Goal: Navigation & Orientation: Understand site structure

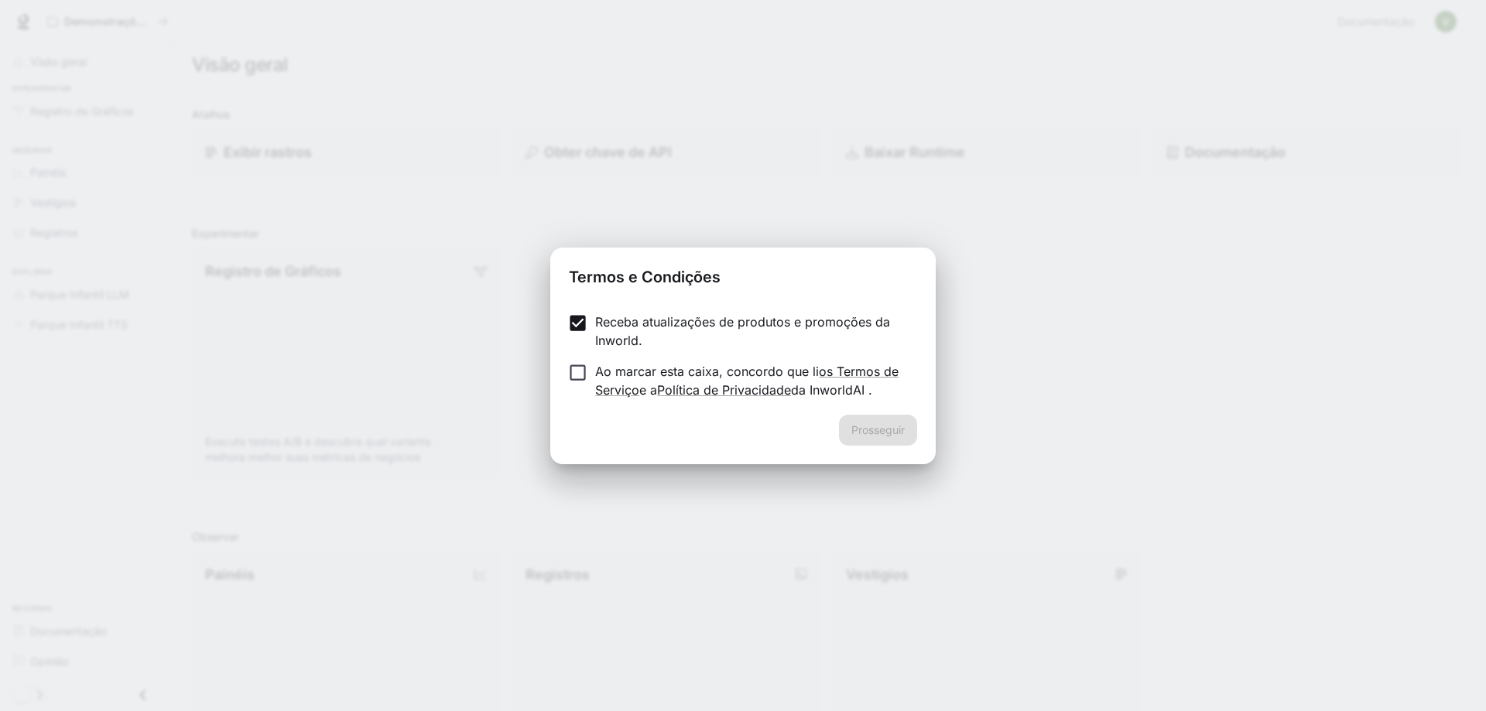
click at [574, 361] on form "Receba atualizações de produtos e promoções da Inworld. Ao marcar esta caixa, c…" at bounding box center [743, 356] width 348 height 87
click at [875, 434] on font "Prosseguir" at bounding box center [878, 429] width 53 height 13
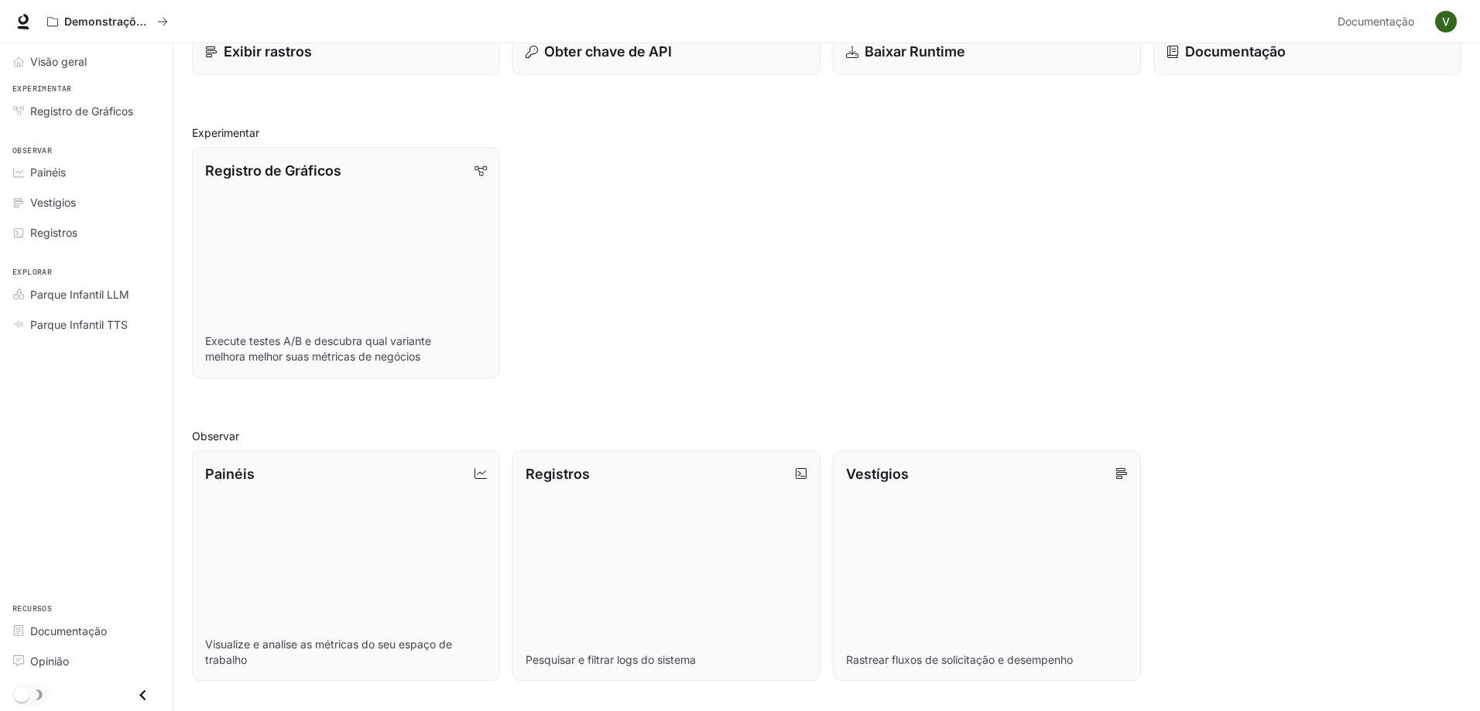
scroll to position [83, 0]
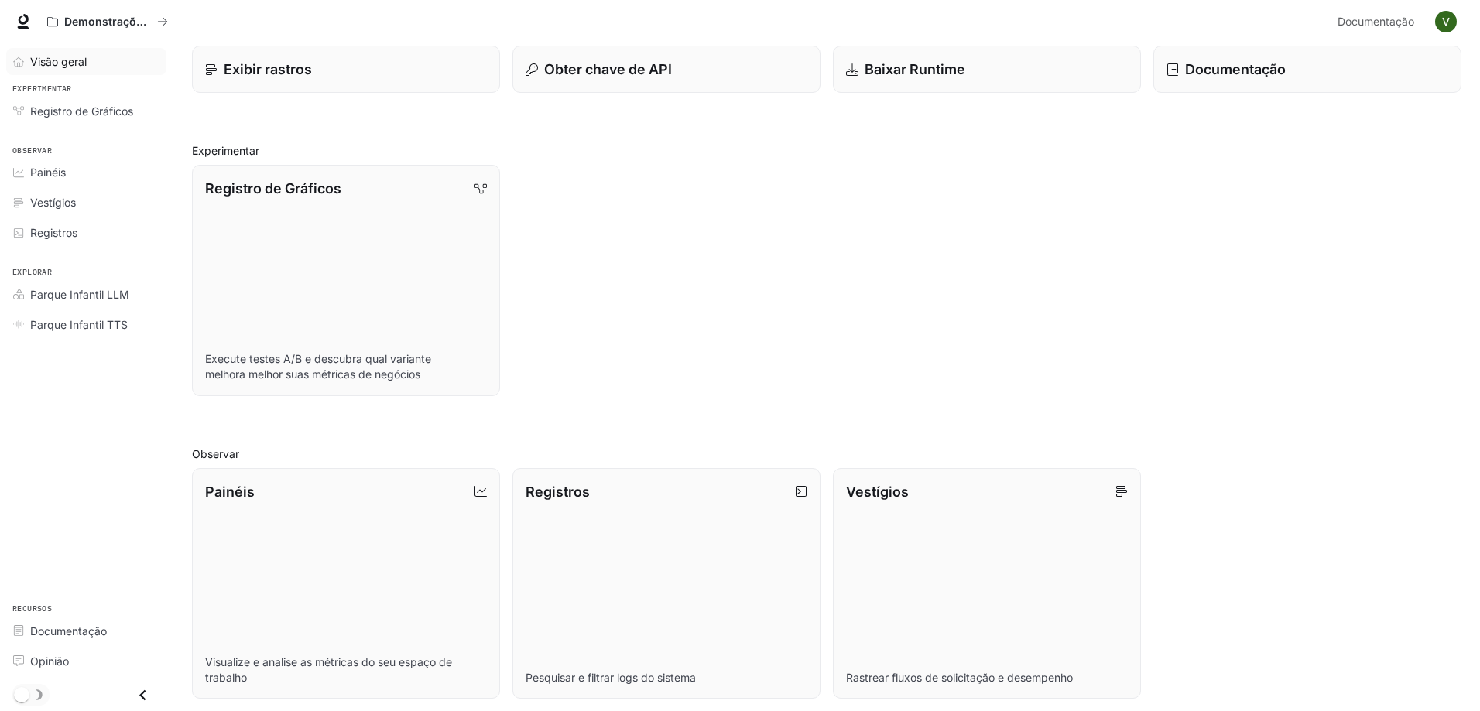
click at [84, 62] on font "Visão geral" at bounding box center [58, 61] width 57 height 13
click at [92, 119] on link "Registro de Gráficos" at bounding box center [86, 111] width 160 height 27
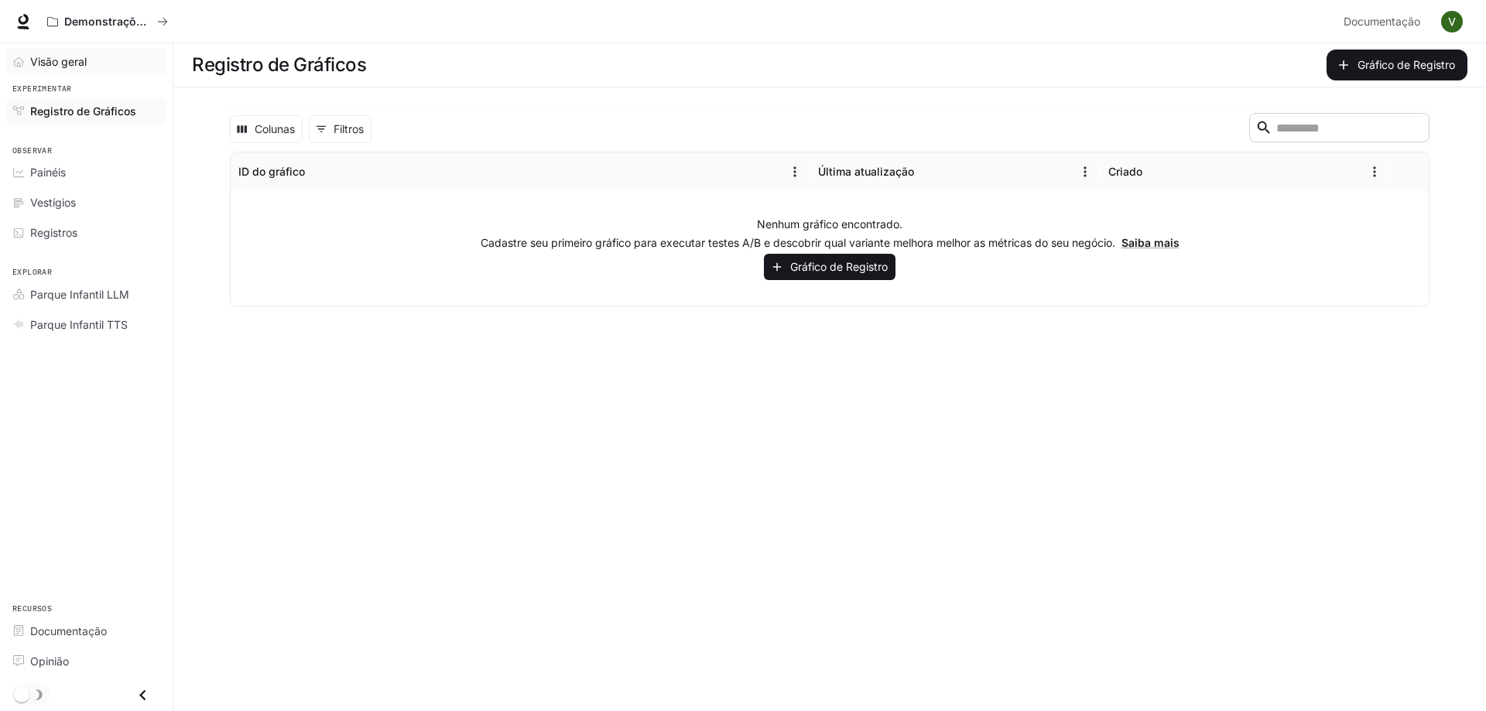
click at [70, 62] on font "Visão geral" at bounding box center [58, 61] width 57 height 13
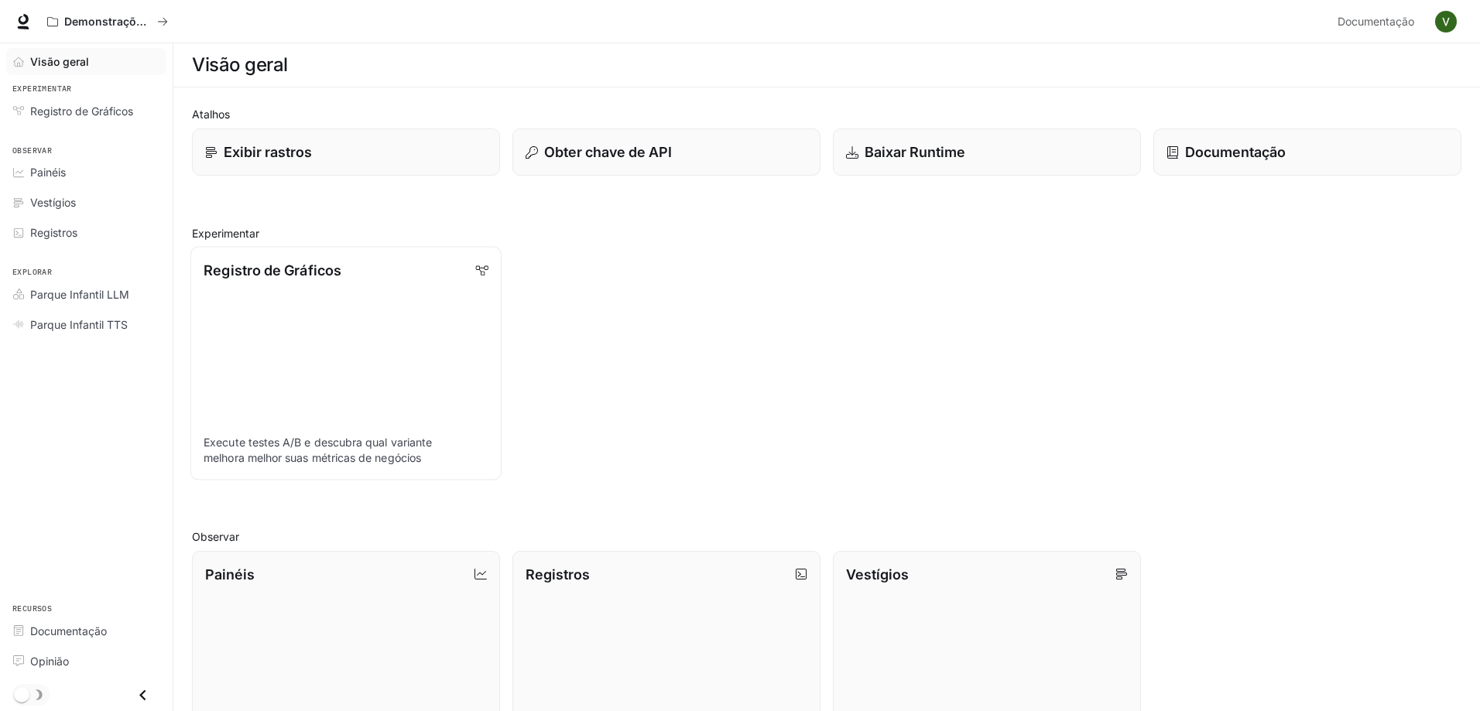
click at [358, 283] on link "Registro de Gráficos Execute testes A/B e descubra qual variante melhora melhor…" at bounding box center [345, 363] width 311 height 233
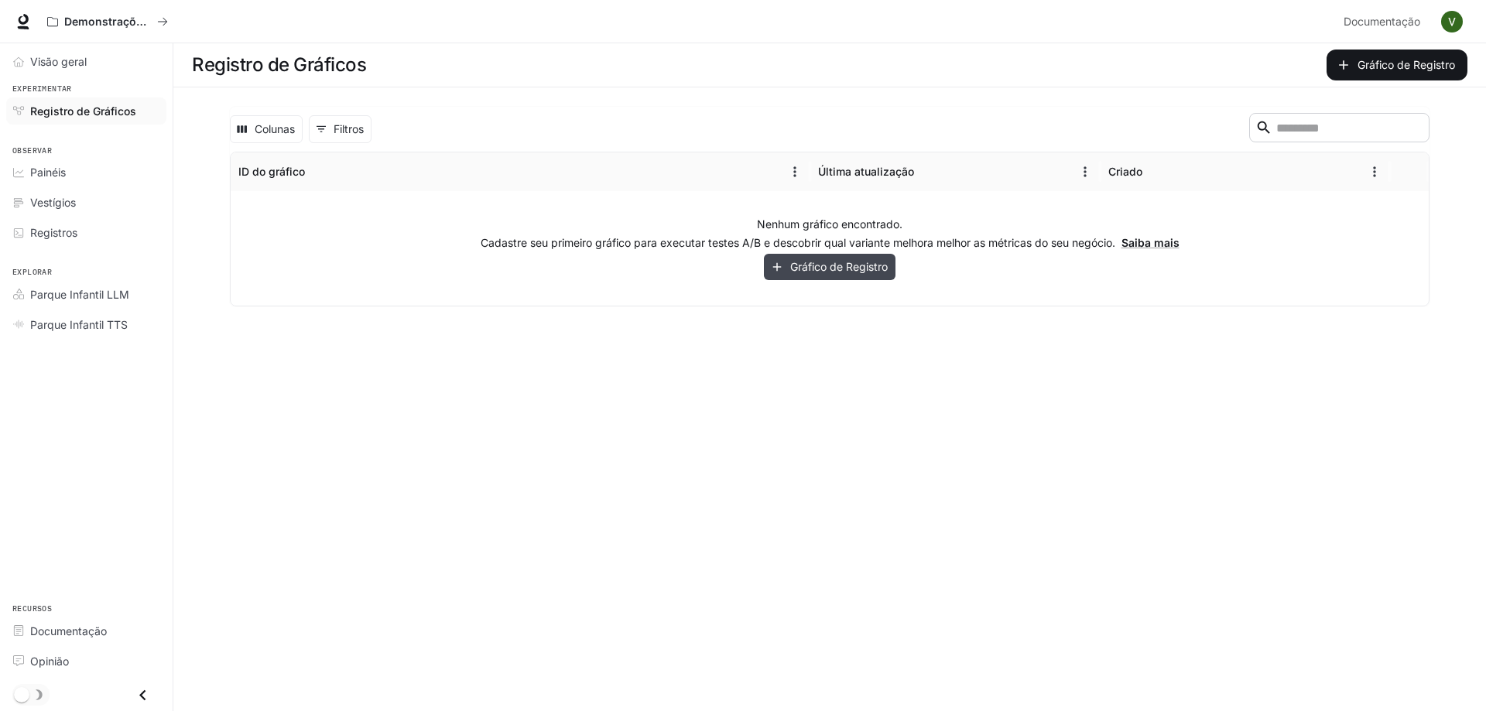
click at [811, 254] on button "Gráfico de Registro" at bounding box center [830, 267] width 132 height 26
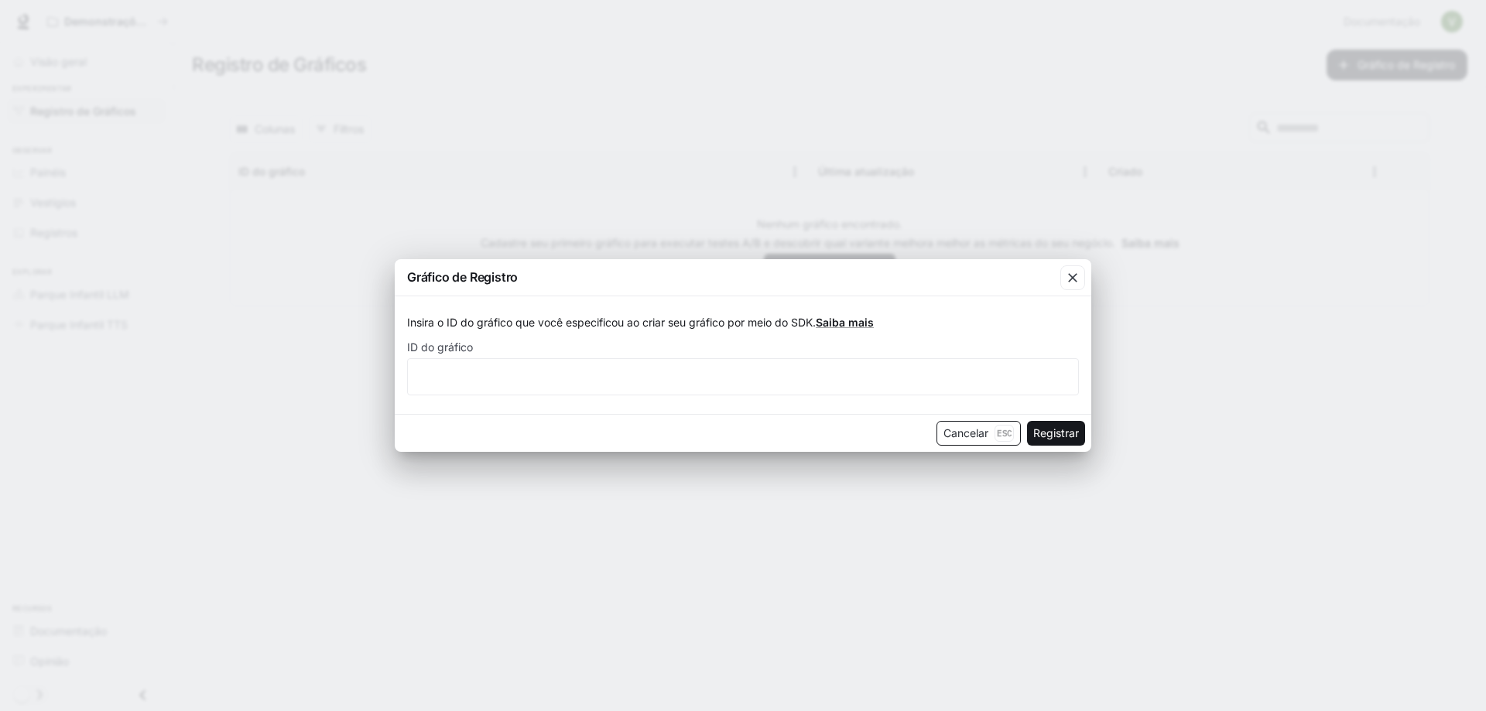
click at [946, 437] on font "Cancelar" at bounding box center [966, 433] width 45 height 13
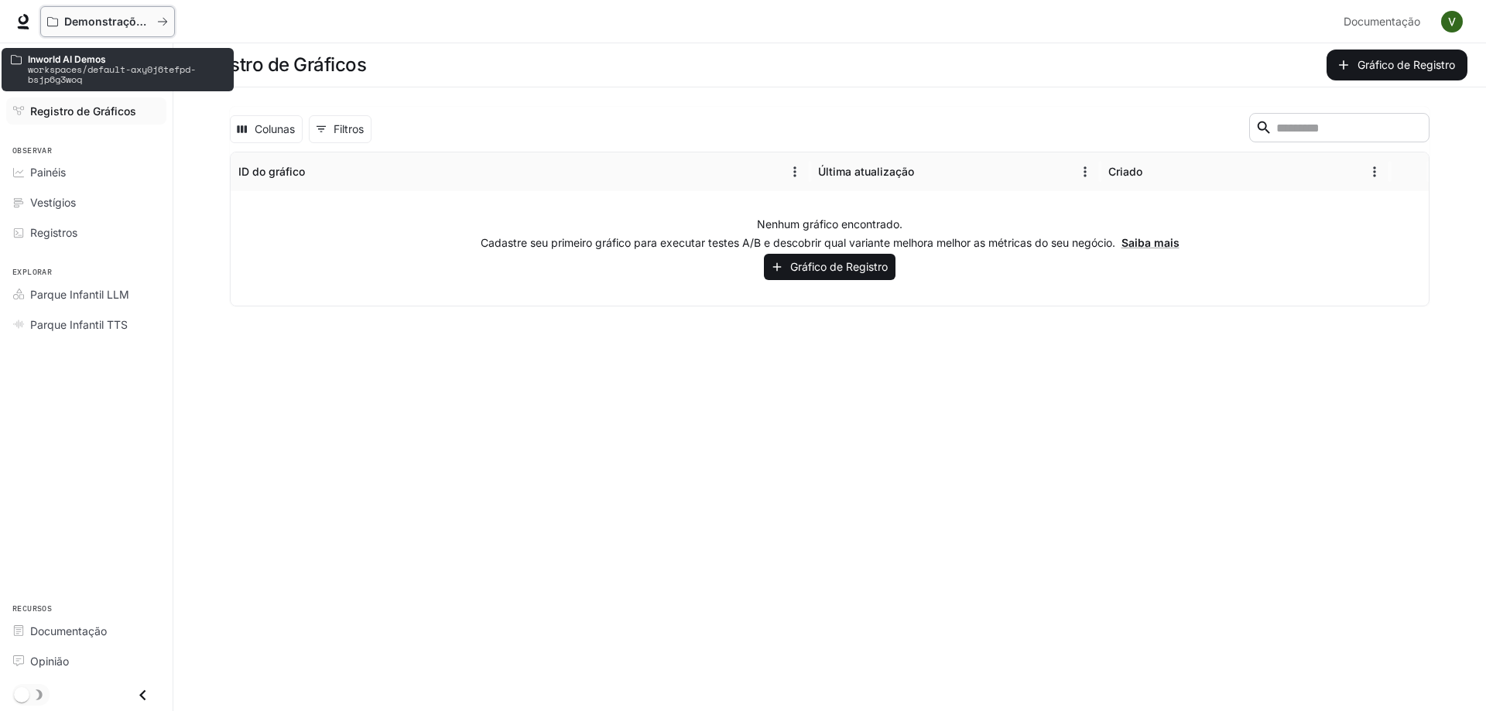
click at [114, 24] on font "Demonstrações de IA no mundo" at bounding box center [150, 21] width 173 height 13
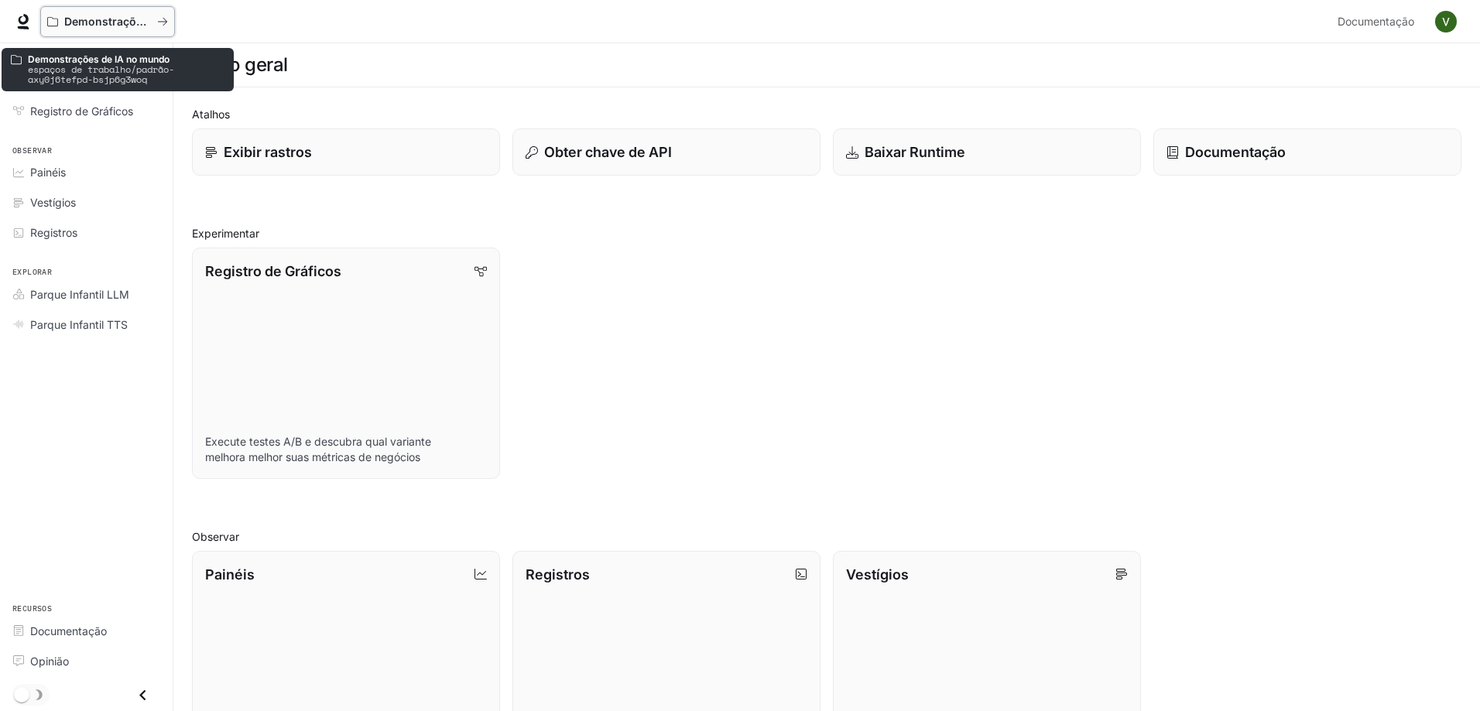
click at [166, 20] on icon "Todos os espaços de trabalho" at bounding box center [162, 21] width 11 height 11
